Goal: Task Accomplishment & Management: Manage account settings

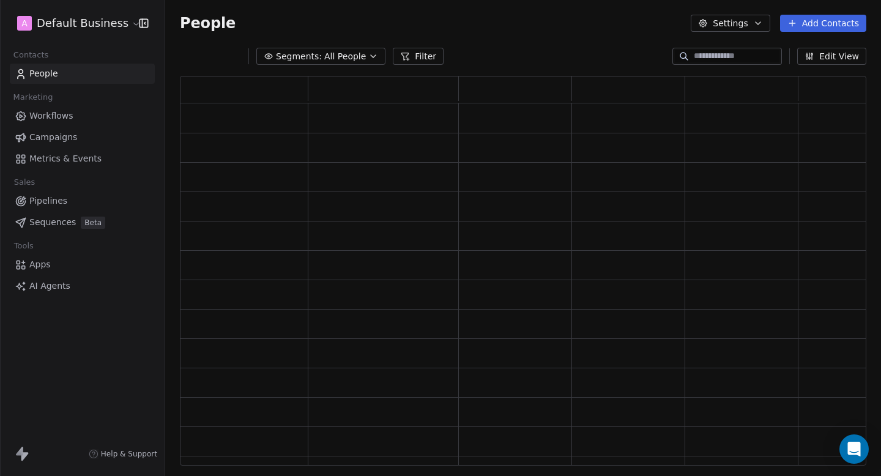
scroll to position [390, 687]
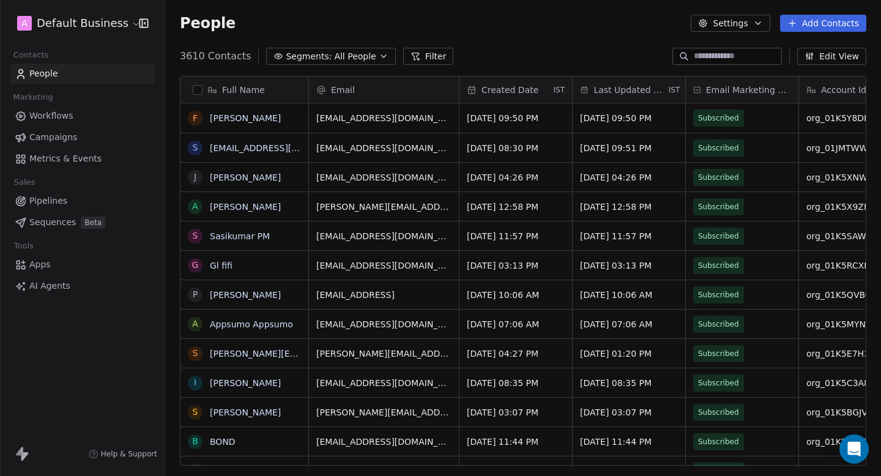
click at [66, 135] on span "Campaigns" at bounding box center [53, 137] width 48 height 13
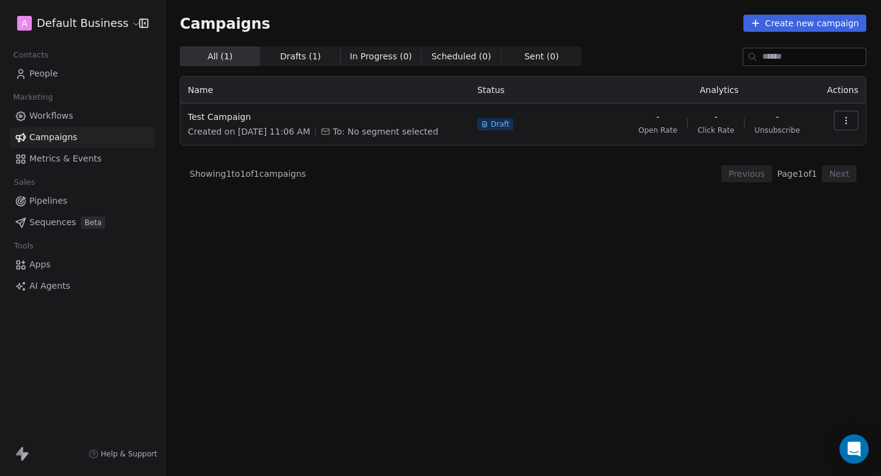
click at [86, 21] on html "A Default Business Contacts People Marketing Workflows Campaigns Metrics & Even…" at bounding box center [440, 238] width 881 height 476
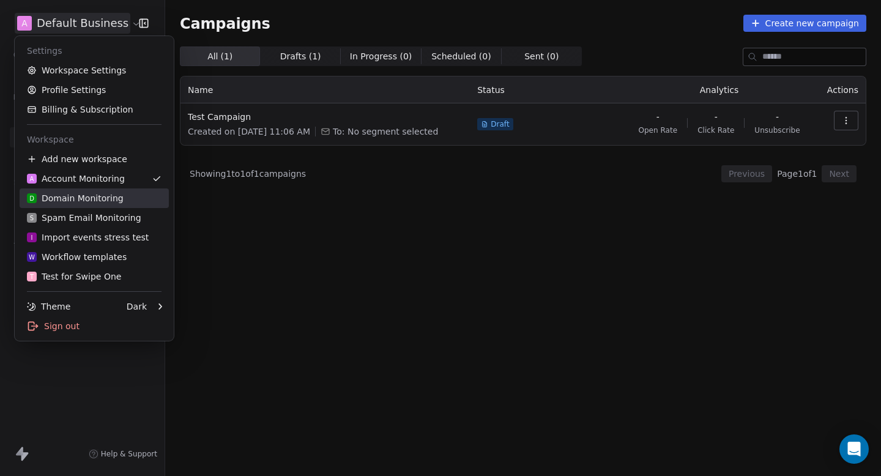
click at [99, 200] on div "D Domain Monitoring" at bounding box center [75, 198] width 97 height 12
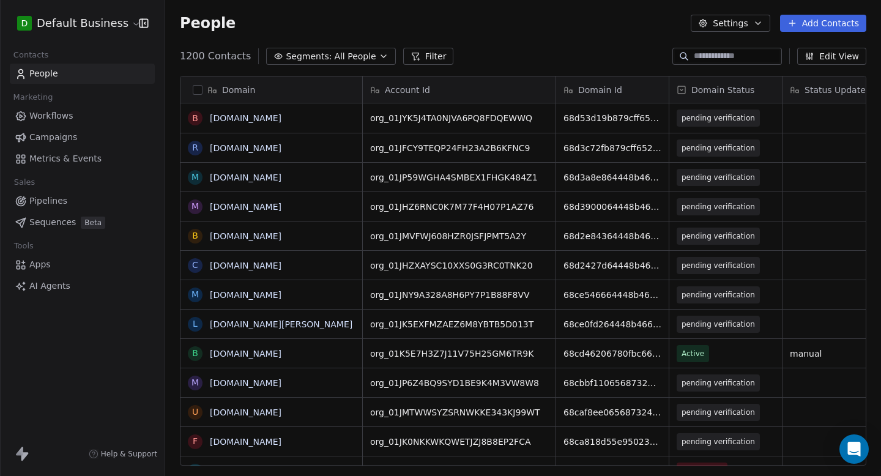
scroll to position [1, 1]
click at [742, 60] on input at bounding box center [737, 56] width 86 height 12
paste input "**********"
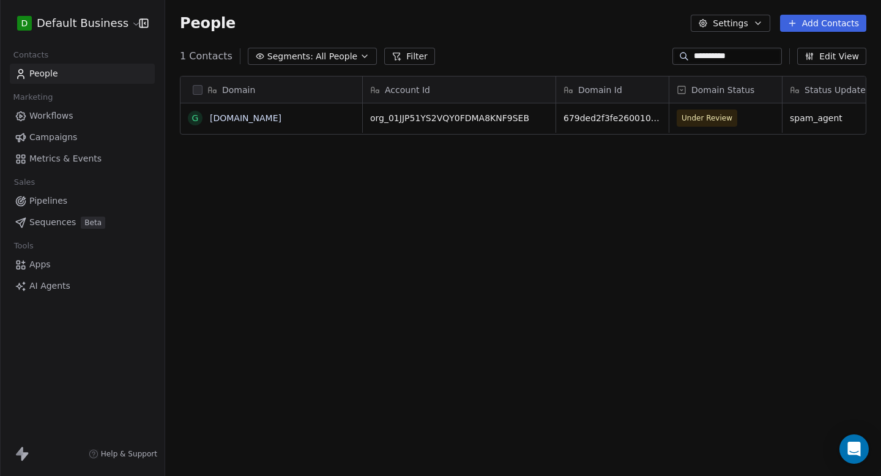
scroll to position [419, 716]
type input "**********"
click at [720, 116] on span "Under Review" at bounding box center [707, 118] width 51 height 12
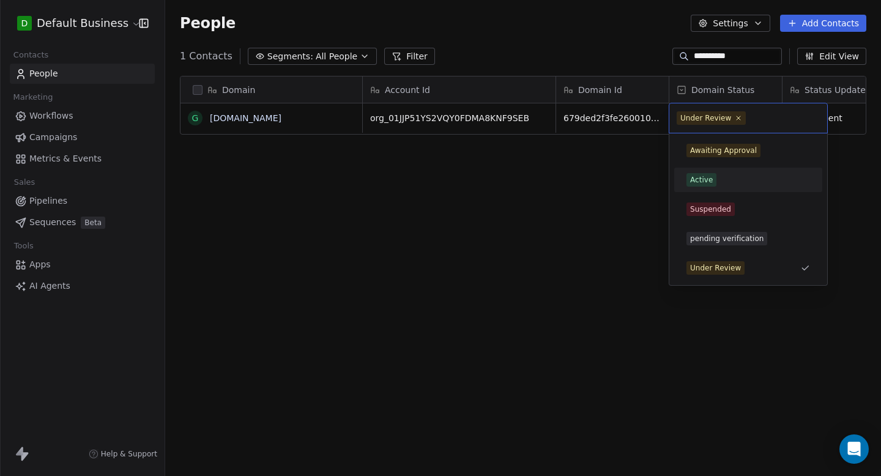
click at [702, 174] on div "Active" at bounding box center [701, 179] width 23 height 11
